Goal: Task Accomplishment & Management: Manage account settings

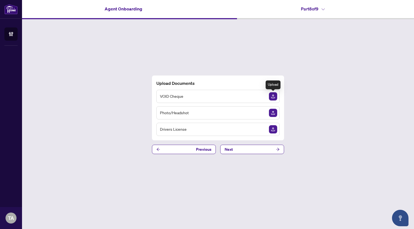
click at [272, 95] on img "Upload Document" at bounding box center [273, 96] width 8 height 8
click at [261, 96] on icon "View Document" at bounding box center [263, 97] width 4 height 4
click at [262, 95] on icon "View Document" at bounding box center [263, 97] width 4 height 4
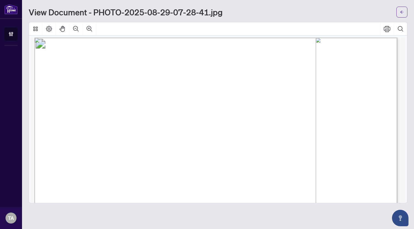
scroll to position [3, 0]
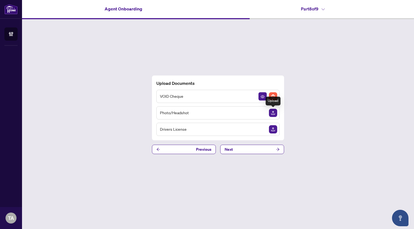
click at [273, 113] on img "Upload Document" at bounding box center [273, 113] width 8 height 8
click at [261, 112] on icon "View Document" at bounding box center [263, 113] width 4 height 4
click at [272, 111] on img "Delete File" at bounding box center [273, 113] width 8 height 8
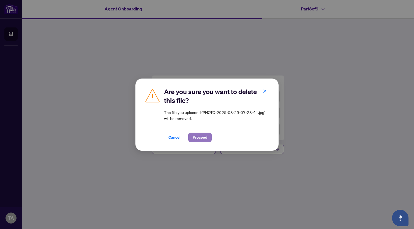
click at [198, 137] on span "Proceed" at bounding box center [200, 137] width 15 height 9
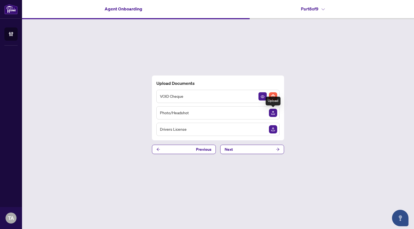
click at [272, 112] on img "Upload Document" at bounding box center [273, 113] width 8 height 8
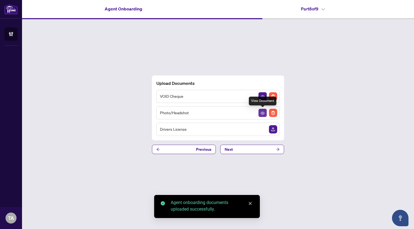
click at [262, 112] on icon "View Document" at bounding box center [263, 113] width 4 height 3
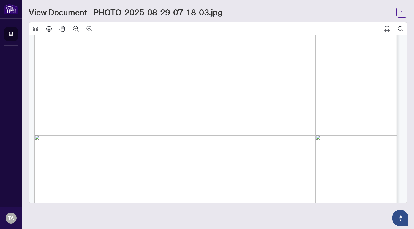
scroll to position [193, 0]
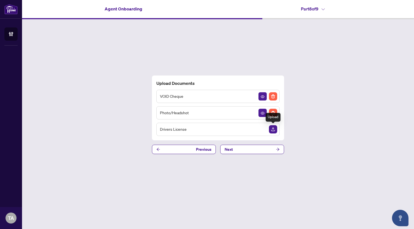
click at [273, 128] on img "Upload Document" at bounding box center [273, 129] width 8 height 8
click at [262, 129] on icon "View Document" at bounding box center [263, 129] width 4 height 3
click at [261, 97] on icon "View Document" at bounding box center [263, 96] width 4 height 3
drag, startPoint x: 256, startPoint y: 120, endPoint x: 263, endPoint y: 113, distance: 9.7
click at [263, 113] on div "VOID Cheque Photo/Headshot Drivers License" at bounding box center [217, 113] width 123 height 46
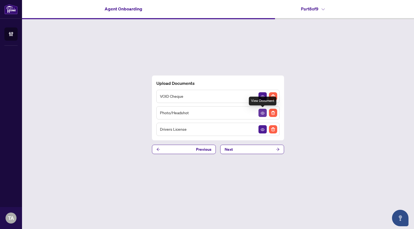
click at [261, 112] on icon "View Document" at bounding box center [263, 113] width 4 height 3
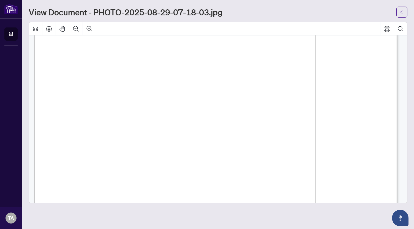
scroll to position [117, 0]
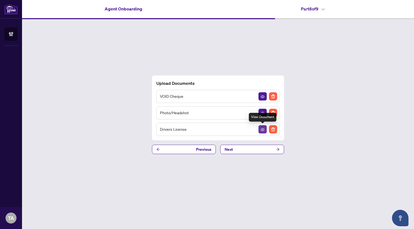
click at [262, 130] on icon "View Document" at bounding box center [263, 130] width 4 height 4
click at [230, 149] on span "Next" at bounding box center [229, 149] width 8 height 9
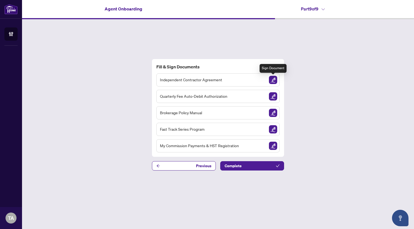
click at [274, 81] on img "Sign Document" at bounding box center [273, 80] width 8 height 8
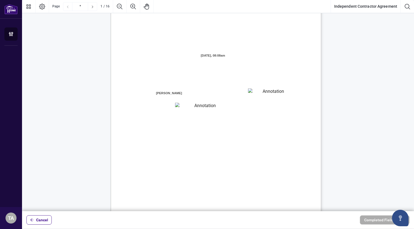
scroll to position [32, 0]
click at [273, 91] on textarea "01JXFR56RBW9B4NE74B50HY96A" at bounding box center [271, 92] width 46 height 8
click at [269, 92] on textarea "01JXFR56RBW9B4NE74B50HY96A" at bounding box center [271, 92] width 46 height 8
click at [268, 92] on textarea "01JXFR56RBW9B4NE74B50HY96A" at bounding box center [271, 92] width 46 height 8
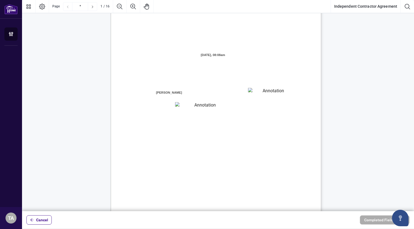
click at [244, 93] on span "residing in the City of" at bounding box center [227, 94] width 33 height 5
click at [290, 92] on textarea "01JXFR56RBW9B4NE74B50HY96A" at bounding box center [271, 92] width 46 height 8
click at [202, 107] on textarea "01JXFR5G7WY784SRRAXFKCWCJR" at bounding box center [203, 105] width 56 height 7
click at [262, 105] on span "branch (the “Designated Office”)" at bounding box center [260, 107] width 48 height 5
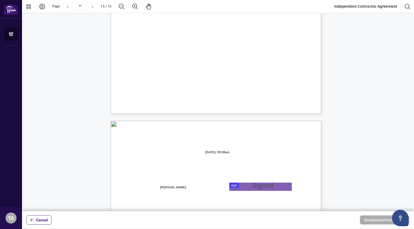
scroll to position [4087, 0]
type input "**"
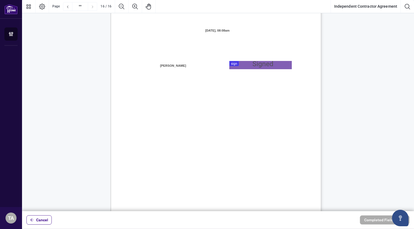
scroll to position [4209, 0]
click at [264, 64] on div at bounding box center [218, 106] width 392 height 212
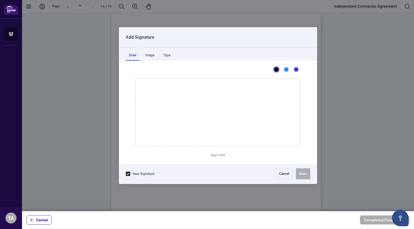
click at [133, 56] on div "Draw" at bounding box center [133, 55] width 14 height 11
drag, startPoint x: 172, startPoint y: 103, endPoint x: 174, endPoint y: 141, distance: 38.0
click at [174, 141] on icon "Drawing canvas" at bounding box center [218, 113] width 165 height 68
drag, startPoint x: 153, startPoint y: 110, endPoint x: 223, endPoint y: 89, distance: 73.6
click at [223, 89] on icon "Drawing canvas" at bounding box center [218, 113] width 165 height 68
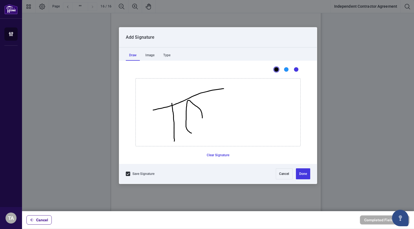
drag, startPoint x: 202, startPoint y: 118, endPoint x: 202, endPoint y: 122, distance: 4.4
click at [202, 122] on icon "Drawing canvas" at bounding box center [218, 113] width 165 height 68
drag, startPoint x: 202, startPoint y: 122, endPoint x: 209, endPoint y: 123, distance: 6.4
drag, startPoint x: 220, startPoint y: 117, endPoint x: 224, endPoint y: 113, distance: 5.7
click at [224, 113] on icon "Drawing canvas" at bounding box center [218, 113] width 165 height 68
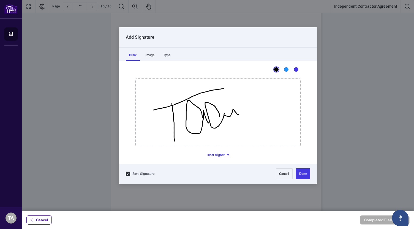
drag, startPoint x: 224, startPoint y: 115, endPoint x: 244, endPoint y: 110, distance: 20.9
click at [244, 110] on icon "Drawing canvas" at bounding box center [218, 113] width 165 height 68
click at [302, 174] on button "Done" at bounding box center [303, 174] width 14 height 11
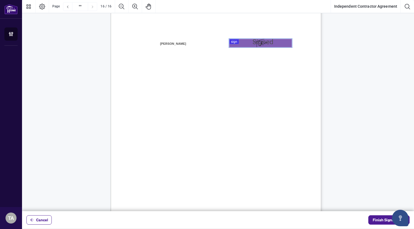
scroll to position [4229, 0]
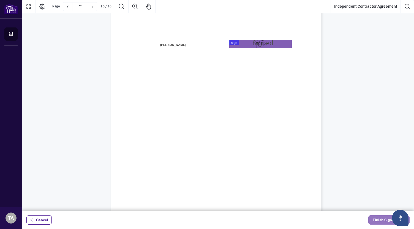
click at [379, 218] on span "Finish Signing" at bounding box center [385, 220] width 25 height 9
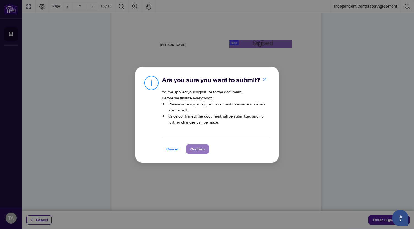
click at [198, 150] on span "Confirm" at bounding box center [197, 149] width 14 height 9
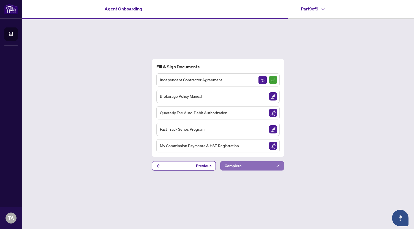
click at [258, 166] on button "Complete" at bounding box center [252, 166] width 64 height 9
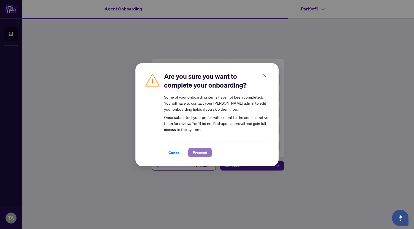
click at [201, 152] on span "Proceed" at bounding box center [200, 153] width 15 height 9
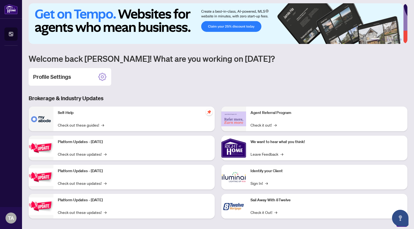
scroll to position [25, 0]
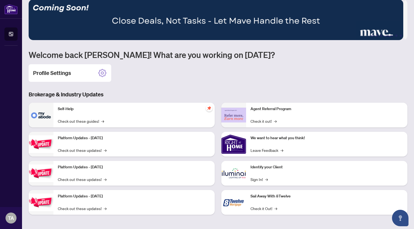
click at [265, 114] on div "Agent Referral Program Check it out! →" at bounding box center [326, 115] width 161 height 25
click at [254, 121] on link "Check it out! →" at bounding box center [263, 121] width 26 height 6
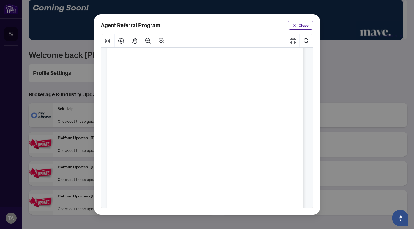
scroll to position [66, 0]
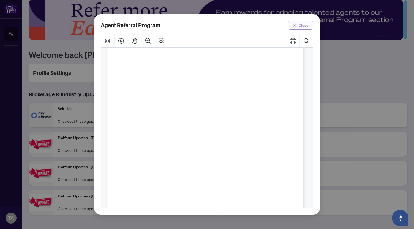
click at [307, 24] on span "Close" at bounding box center [304, 25] width 10 height 9
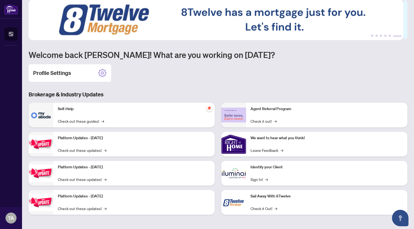
click at [268, 114] on div "Agent Referral Program Check it out! →" at bounding box center [326, 115] width 161 height 25
click at [236, 116] on img at bounding box center [233, 115] width 25 height 15
click at [253, 119] on link "Check it out! →" at bounding box center [263, 121] width 26 height 6
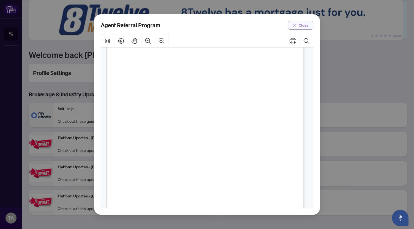
click at [300, 24] on span "Close" at bounding box center [304, 25] width 10 height 9
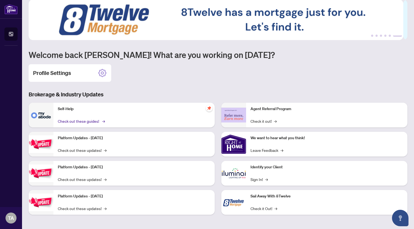
click at [72, 121] on link "Check out these guides! →" at bounding box center [81, 121] width 46 height 6
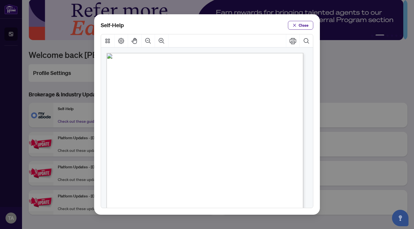
scroll to position [57, 0]
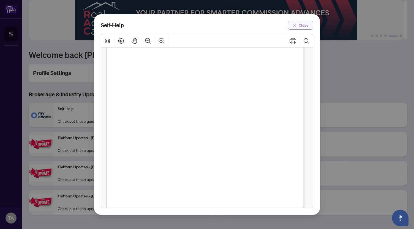
click at [304, 24] on span "Close" at bounding box center [304, 25] width 10 height 9
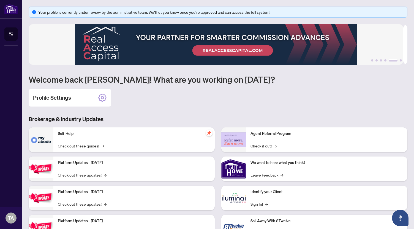
scroll to position [25, 0]
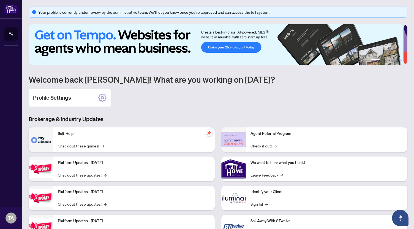
scroll to position [25, 0]
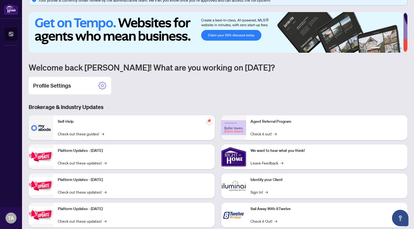
scroll to position [25, 0]
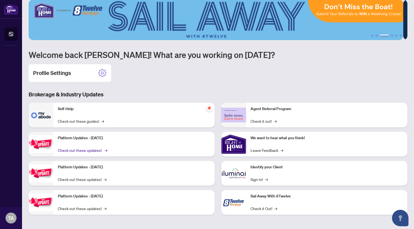
click at [97, 150] on link "Check out these updates! →" at bounding box center [82, 150] width 49 height 6
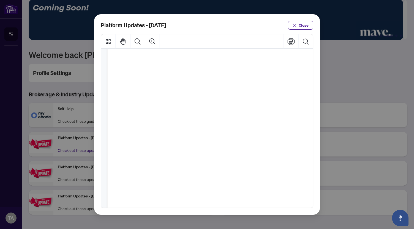
scroll to position [106, 0]
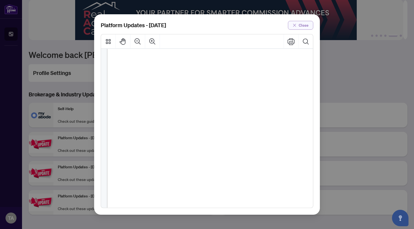
click at [302, 26] on span "Close" at bounding box center [304, 25] width 10 height 9
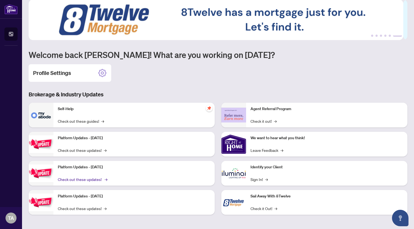
click at [73, 178] on link "Check out these updates! →" at bounding box center [82, 180] width 49 height 6
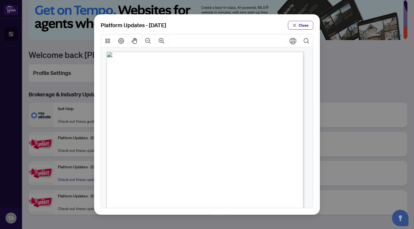
scroll to position [0, 0]
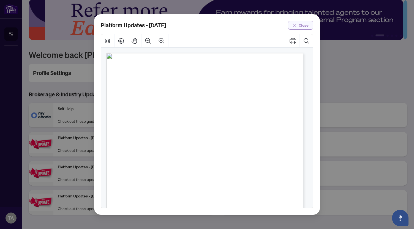
click at [305, 24] on span "Close" at bounding box center [304, 25] width 10 height 9
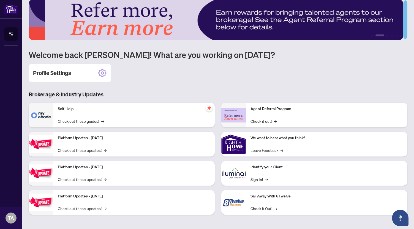
click at [46, 201] on img at bounding box center [41, 202] width 25 height 17
click at [100, 208] on link "Check out these updates! →" at bounding box center [82, 209] width 49 height 6
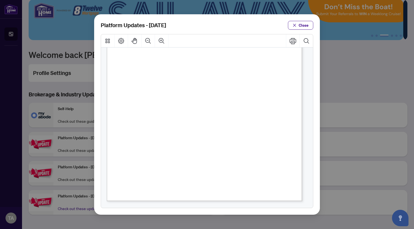
scroll to position [132, 0]
click at [305, 24] on span "Close" at bounding box center [304, 25] width 10 height 9
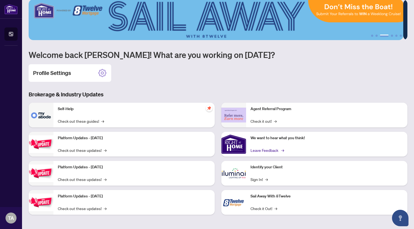
click at [274, 149] on link "Leave Feedback →" at bounding box center [266, 150] width 33 height 6
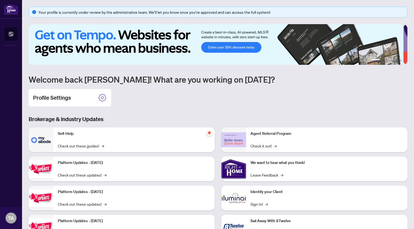
scroll to position [25, 0]
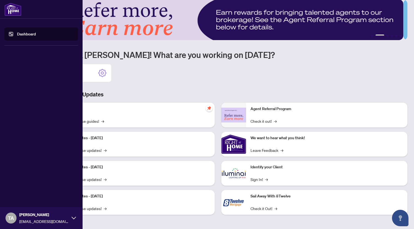
click at [23, 32] on link "Dashboard" at bounding box center [26, 34] width 19 height 5
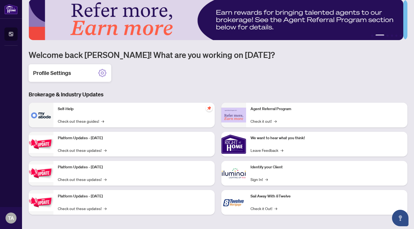
click at [77, 70] on div "Profile Settings" at bounding box center [70, 73] width 83 height 18
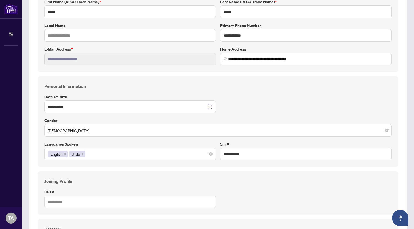
scroll to position [95, 0]
click at [81, 103] on input "**********" at bounding box center [127, 106] width 158 height 6
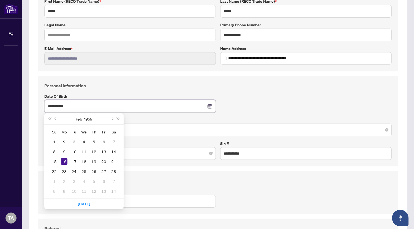
type input "**********"
click at [243, 109] on div "**********" at bounding box center [218, 122] width 352 height 78
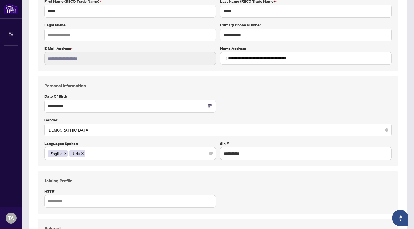
click at [229, 175] on div "Joining Profile HST#" at bounding box center [218, 192] width 360 height 43
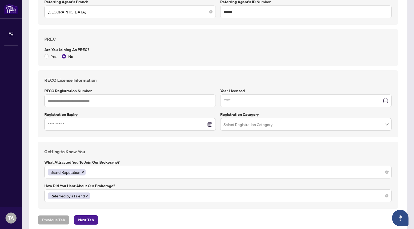
scroll to position [382, 0]
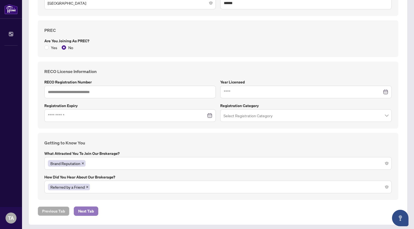
click at [85, 208] on span "Next Tab" at bounding box center [86, 211] width 16 height 9
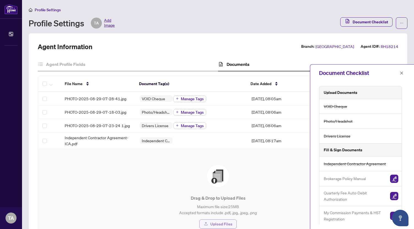
click at [218, 223] on span "Upload Files" at bounding box center [221, 224] width 22 height 9
click at [149, 99] on span "VOID Cheque" at bounding box center [153, 99] width 28 height 4
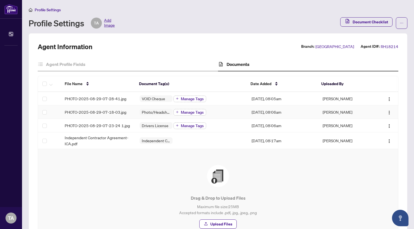
click at [187, 112] on span "Manage Tags" at bounding box center [192, 113] width 23 height 4
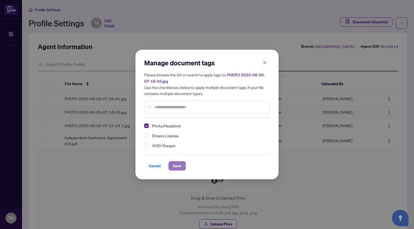
click at [177, 165] on span "Save" at bounding box center [177, 166] width 9 height 9
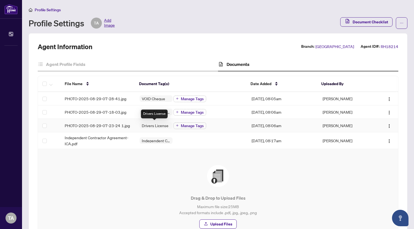
click at [148, 124] on span "Drivers License" at bounding box center [154, 126] width 31 height 4
click at [145, 111] on span "Photo/Headshot" at bounding box center [155, 112] width 33 height 4
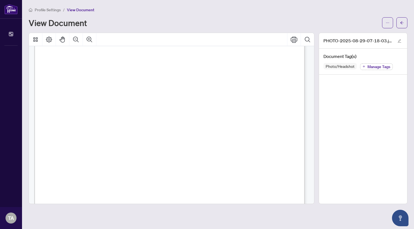
scroll to position [51, 0]
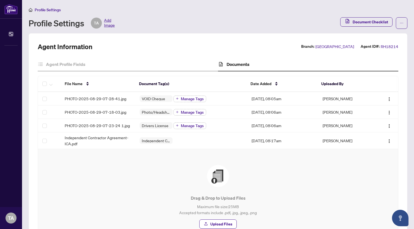
scroll to position [46, 0]
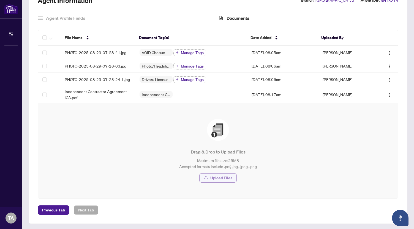
click at [222, 176] on span "Upload Files" at bounding box center [221, 178] width 22 height 9
click at [185, 116] on div "Drag & Drop to Upload Files Maximum file size: 25 MB Accepted formats include .…" at bounding box center [218, 151] width 338 height 74
click at [395, 182] on div "Agent Information Branch: Burlington Agent ID#: RH18214 Agent Profile Fields Do…" at bounding box center [218, 105] width 379 height 237
